Goal: Task Accomplishment & Management: Manage account settings

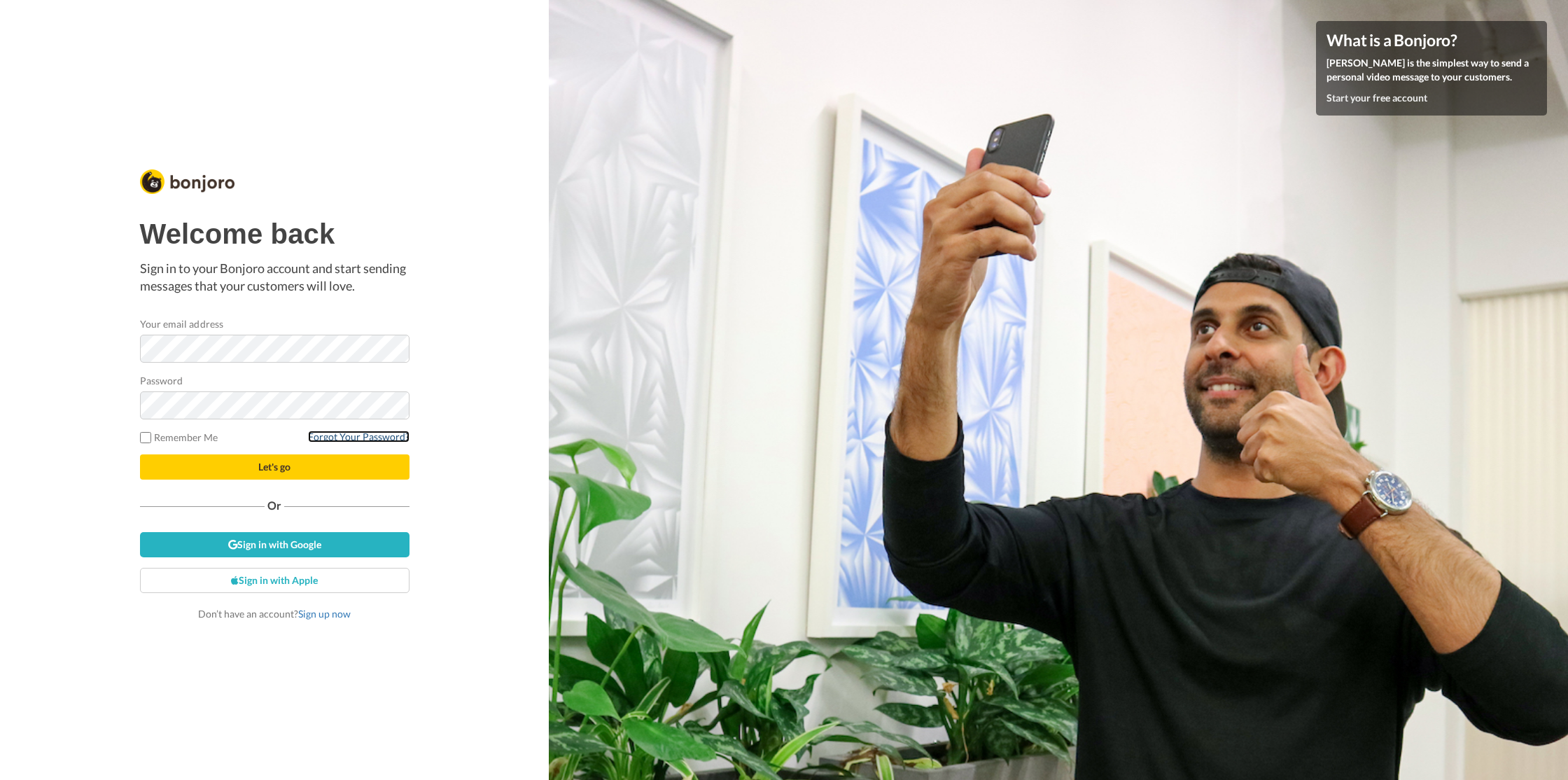
click at [363, 439] on link "Forgot Your Password?" at bounding box center [359, 436] width 101 height 12
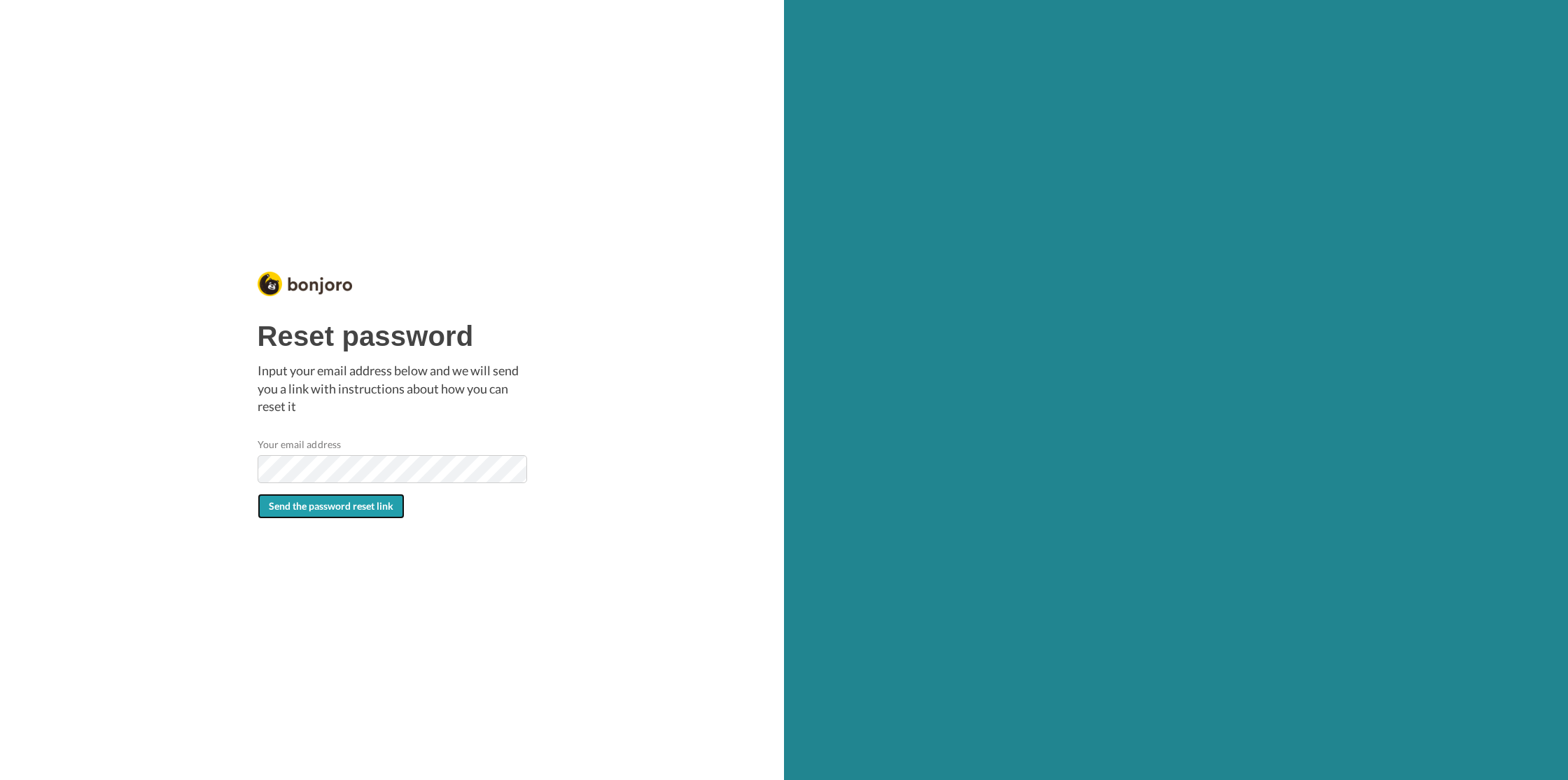
click at [314, 512] on button "Send the password reset link" at bounding box center [331, 506] width 147 height 25
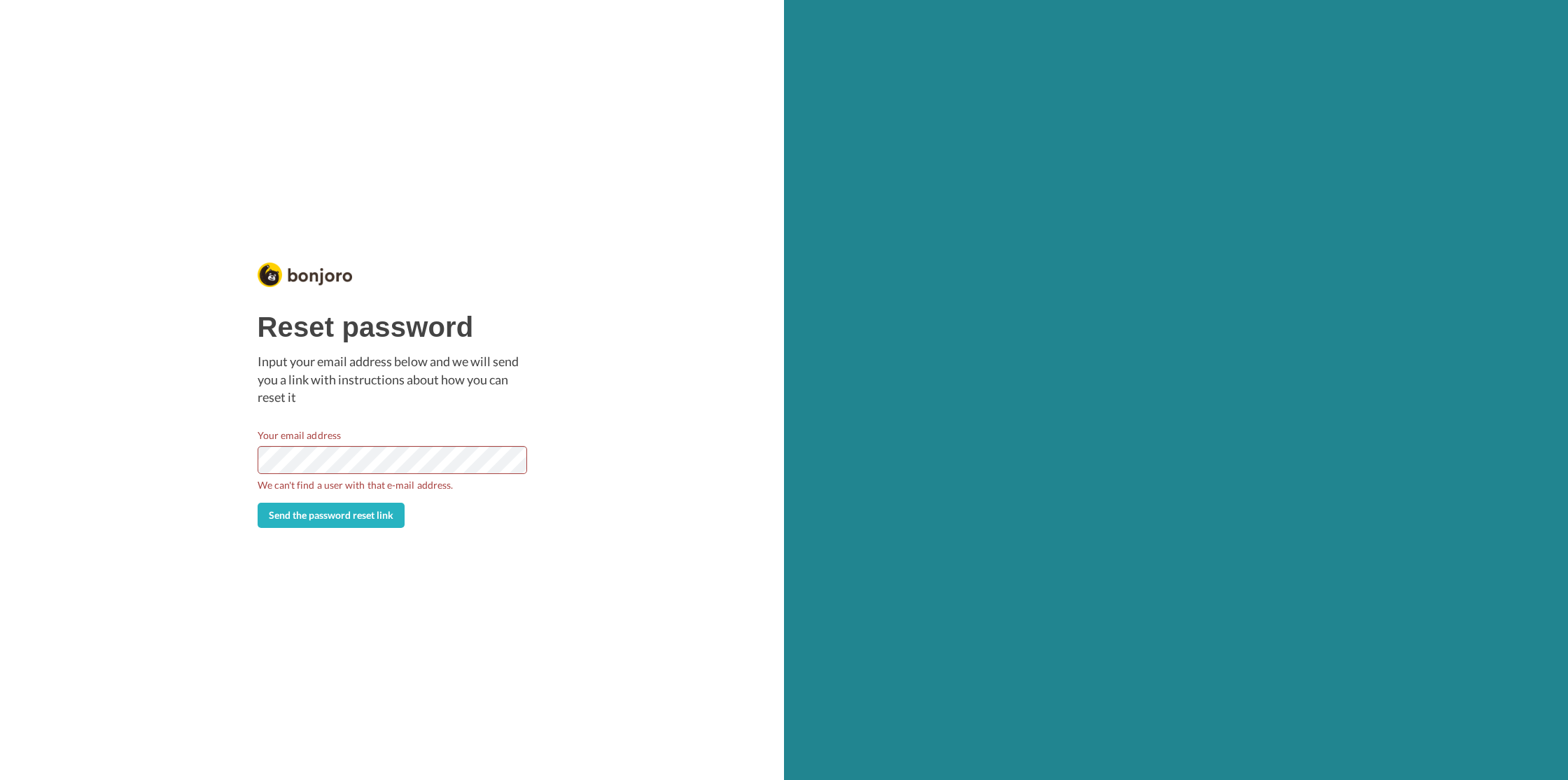
click at [509, 560] on div "Reset password Input your email address below and we will send you a link with …" at bounding box center [392, 390] width 784 height 780
click at [355, 513] on span "Send the password reset link" at bounding box center [331, 515] width 125 height 12
click at [336, 519] on span "Send the password reset link" at bounding box center [331, 515] width 125 height 12
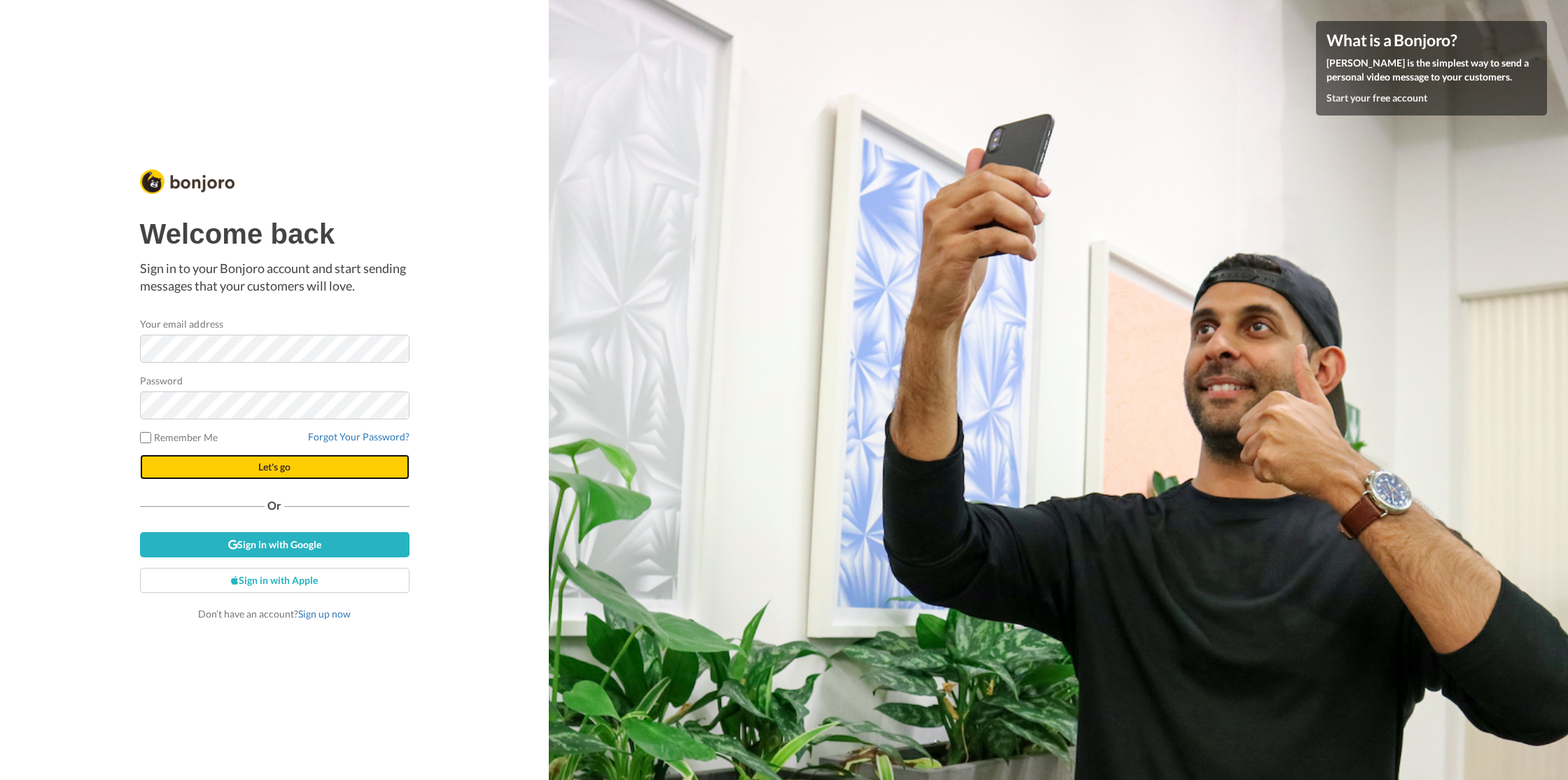
click at [273, 468] on span "Let's go" at bounding box center [274, 467] width 32 height 12
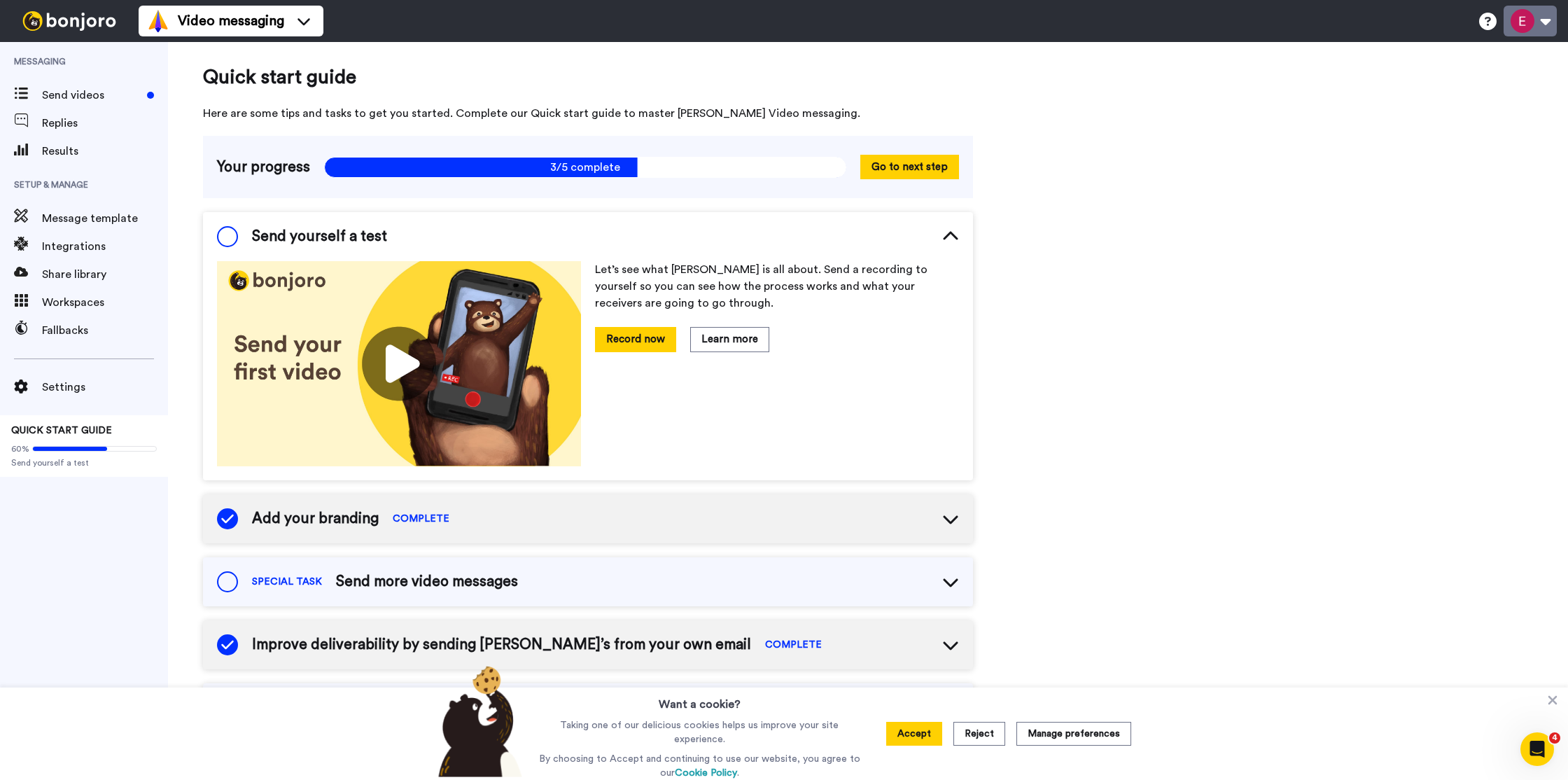
click at [1538, 22] on button at bounding box center [1531, 21] width 53 height 30
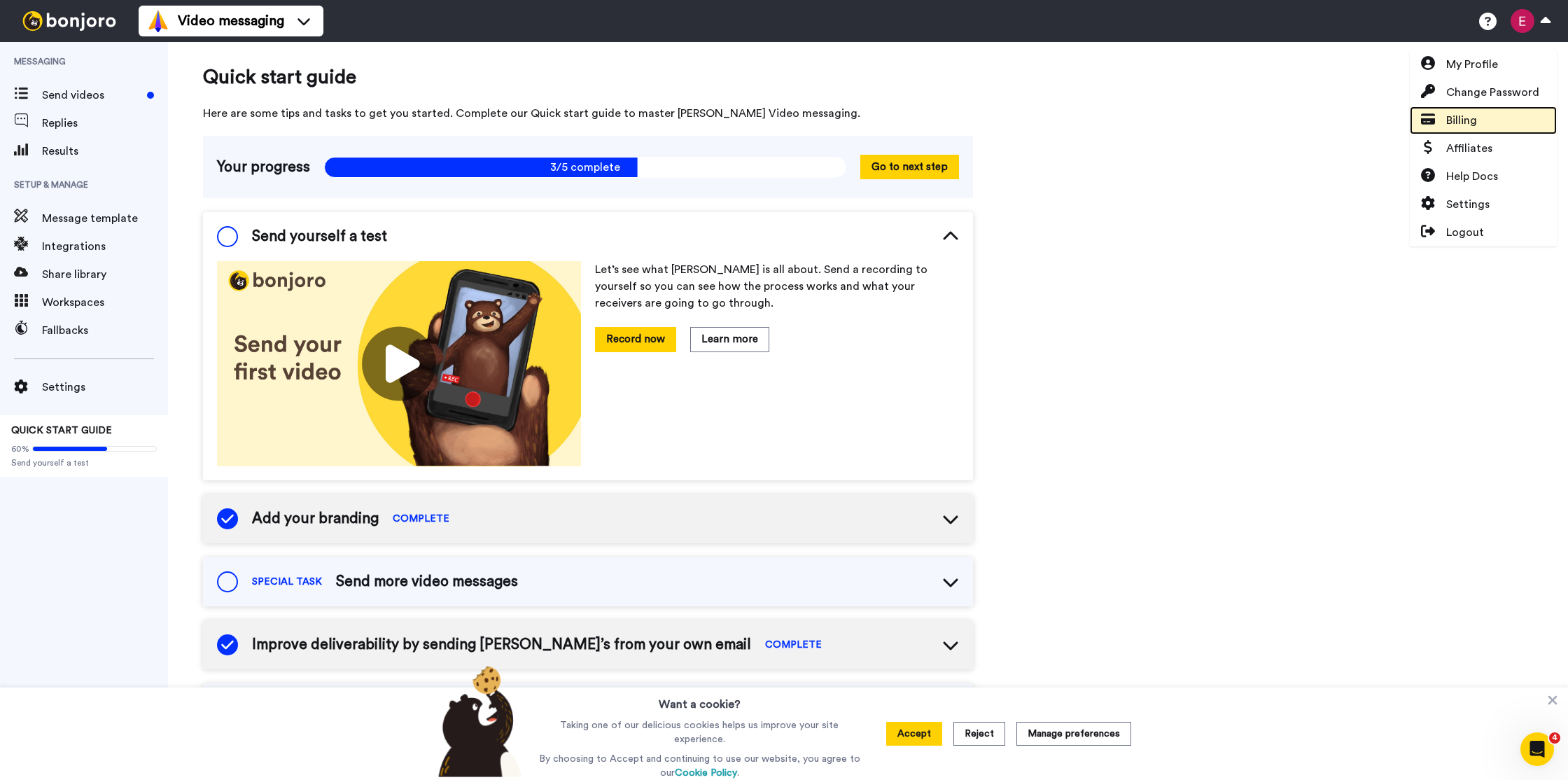
click at [1470, 125] on span "Billing" at bounding box center [1461, 120] width 30 height 17
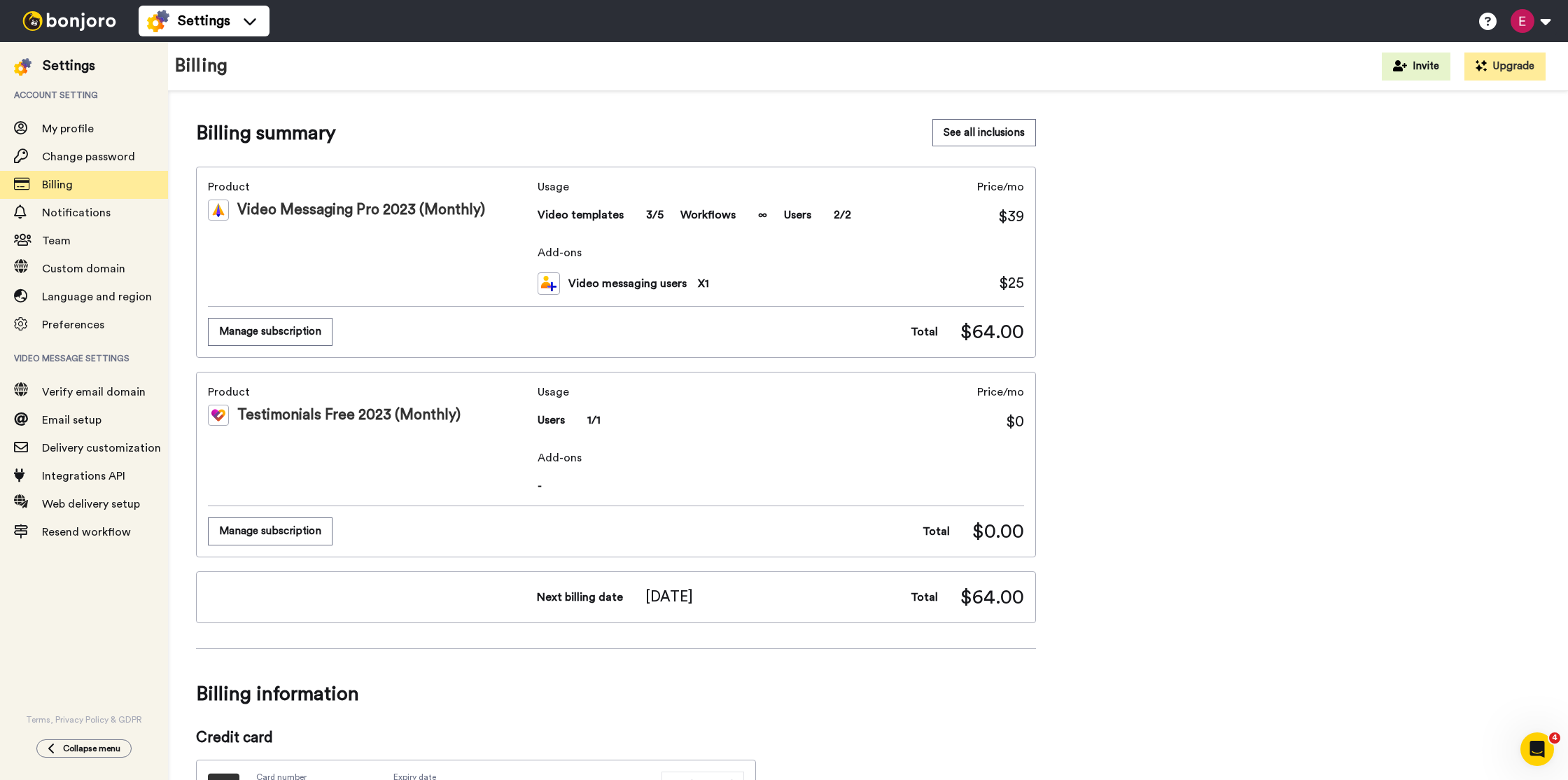
click at [258, 333] on button "Manage subscription" at bounding box center [270, 331] width 125 height 27
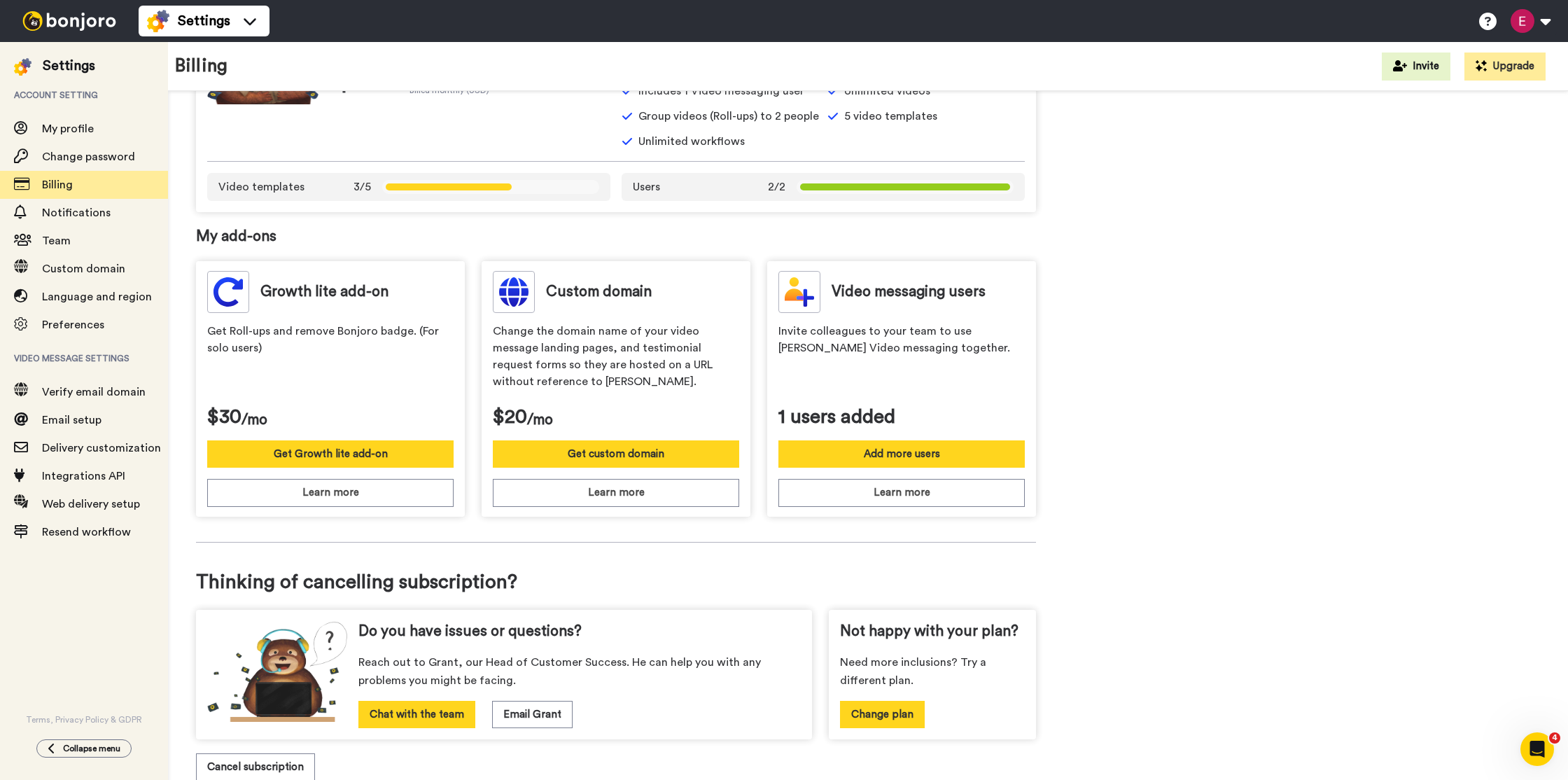
scroll to position [273, 0]
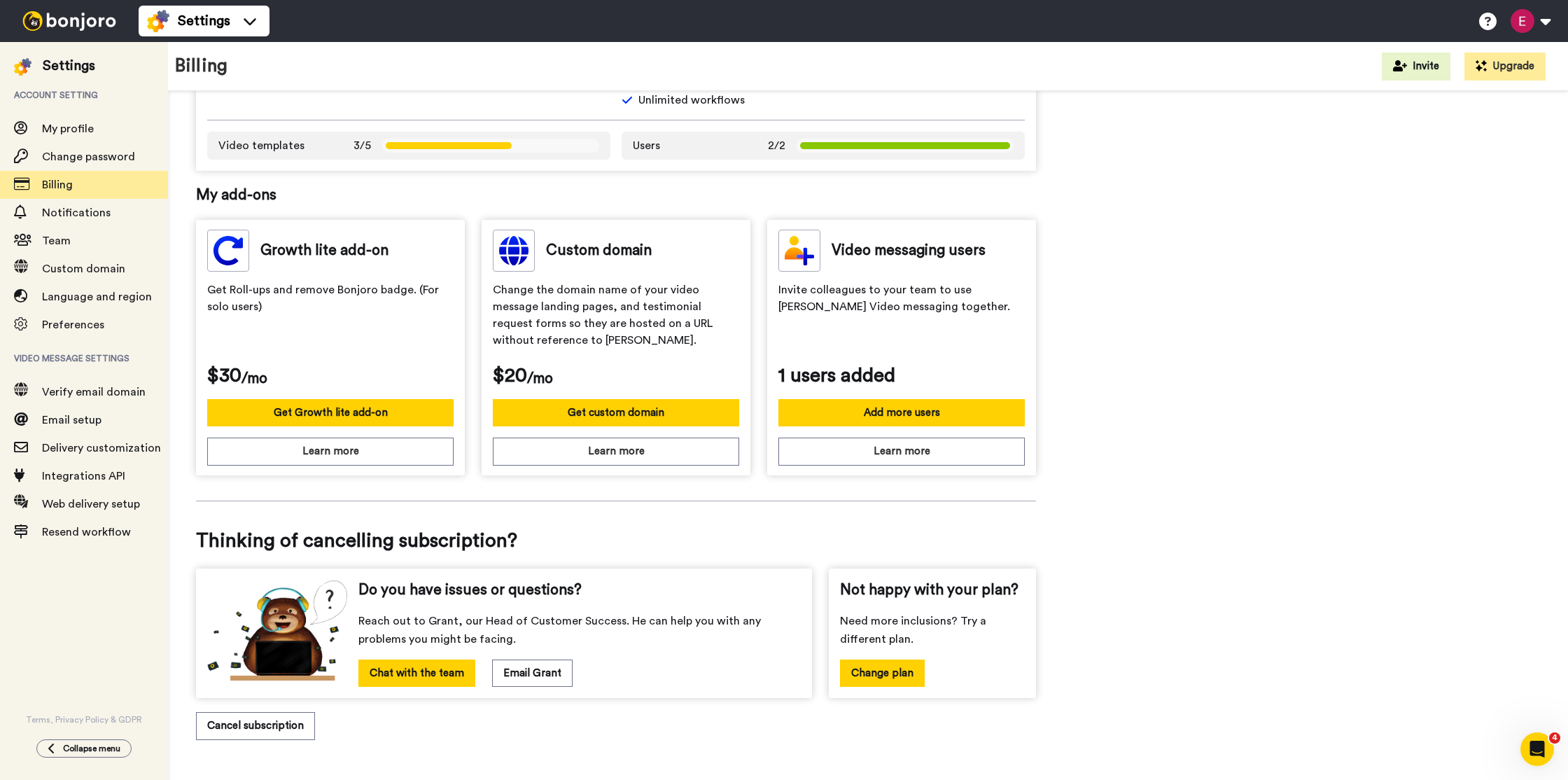
click at [257, 724] on button "Cancel subscription" at bounding box center [255, 726] width 119 height 27
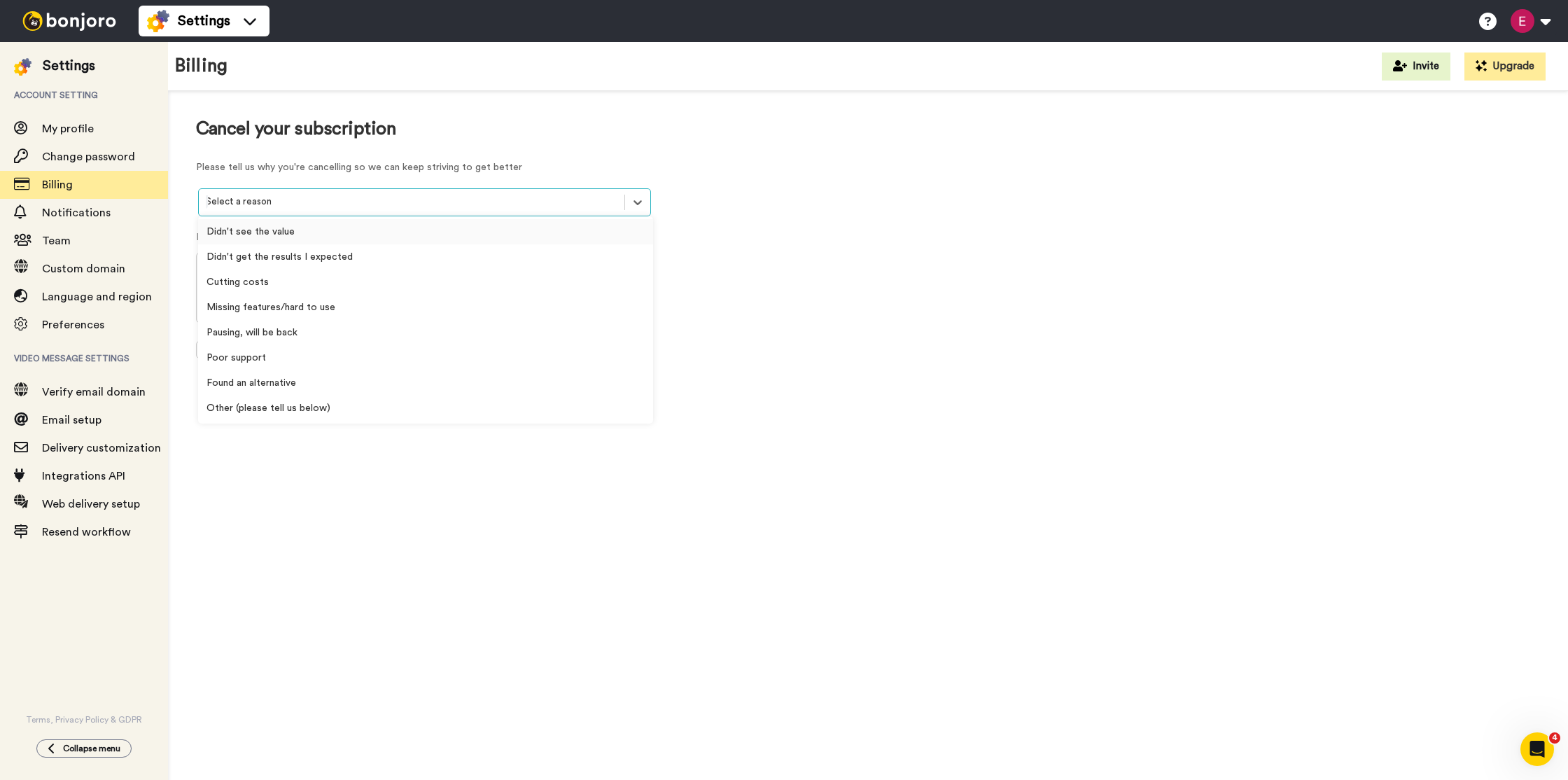
click at [277, 206] on div at bounding box center [411, 202] width 412 height 16
click at [282, 383] on div "Found an alternative" at bounding box center [426, 382] width 455 height 25
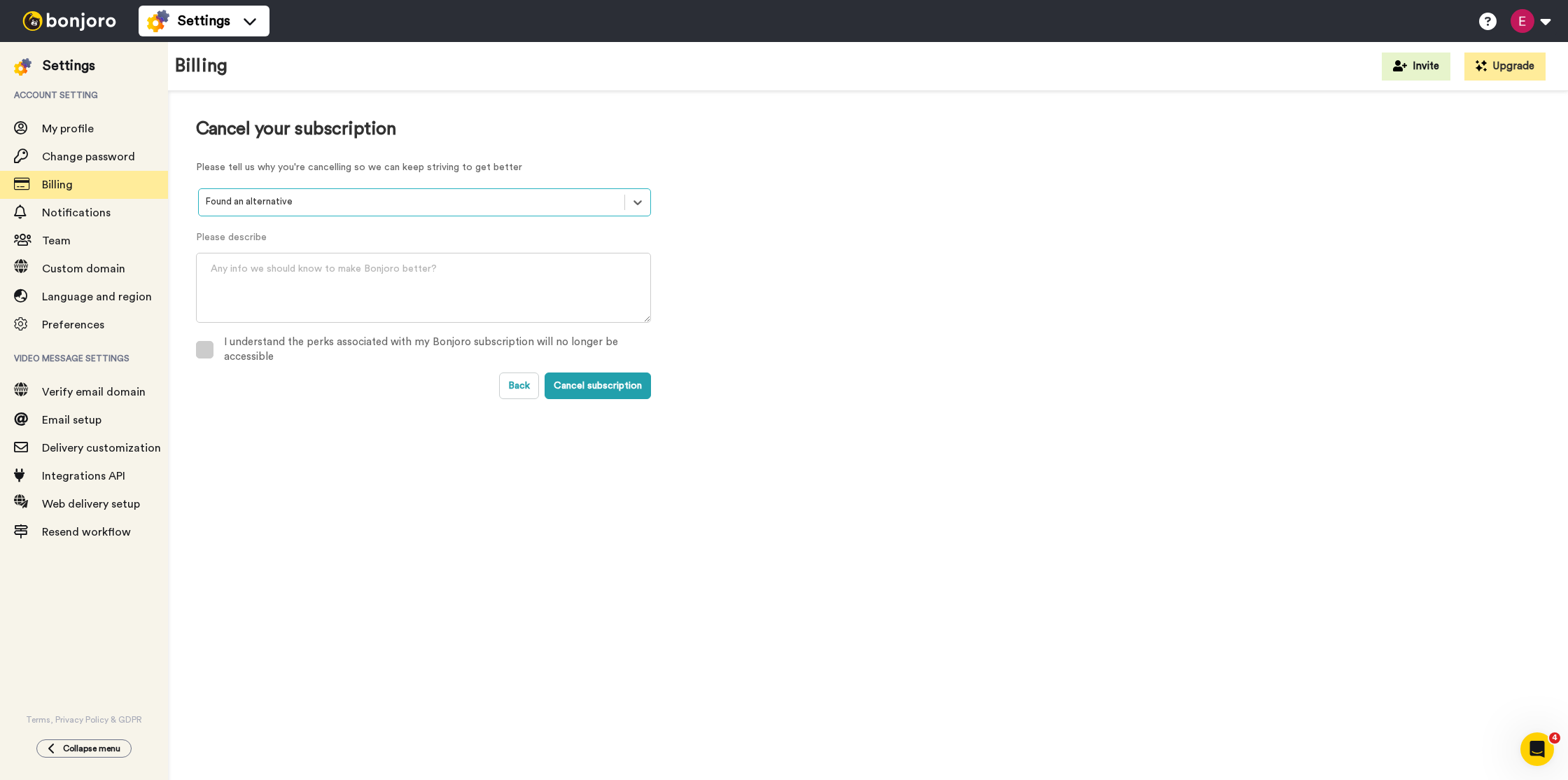
click at [206, 350] on span at bounding box center [204, 350] width 18 height 18
click at [621, 392] on button "Cancel subscription" at bounding box center [598, 385] width 107 height 27
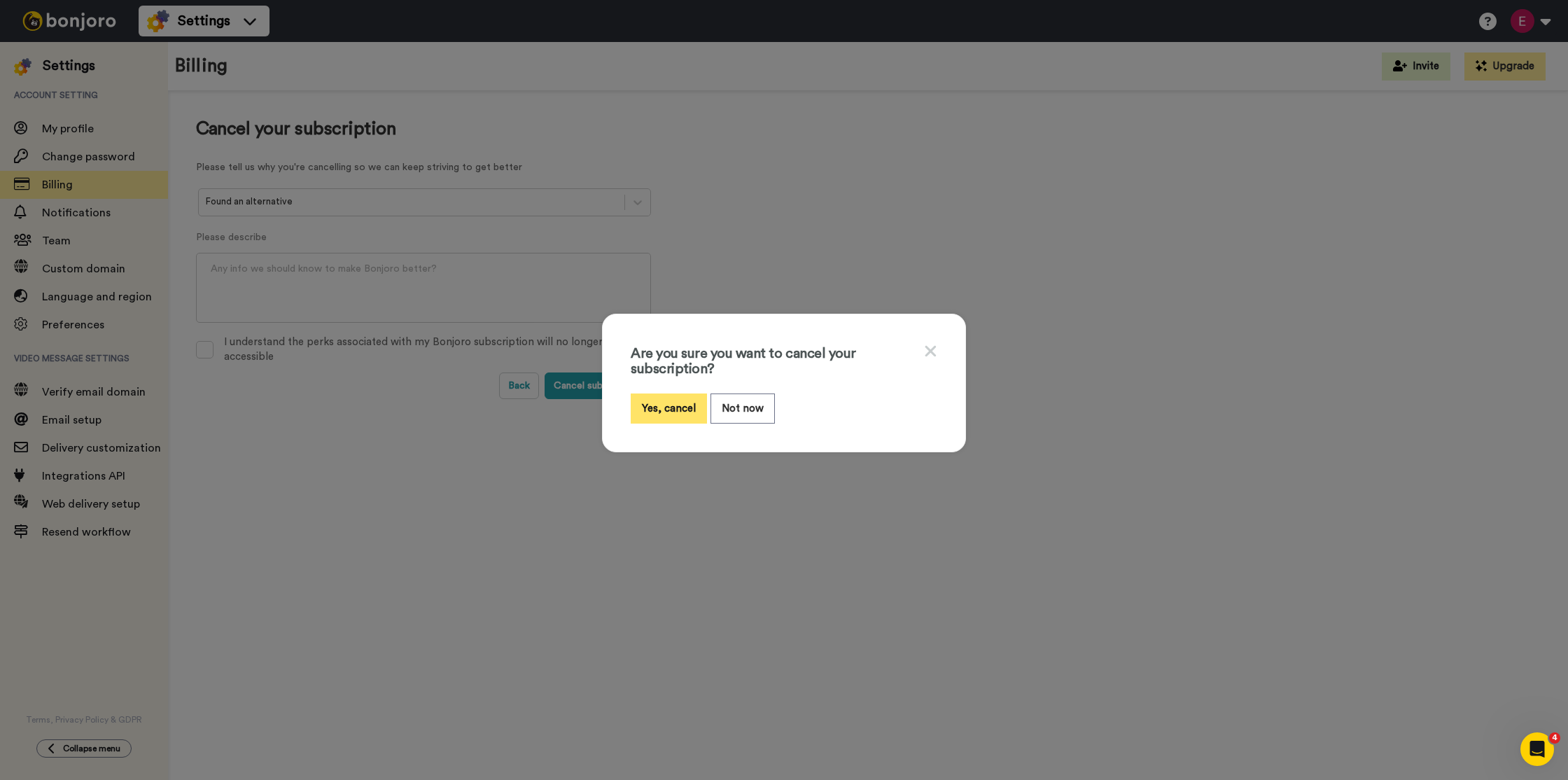
click at [674, 409] on button "Yes, cancel" at bounding box center [669, 409] width 76 height 30
